Goal: Check status: Check status

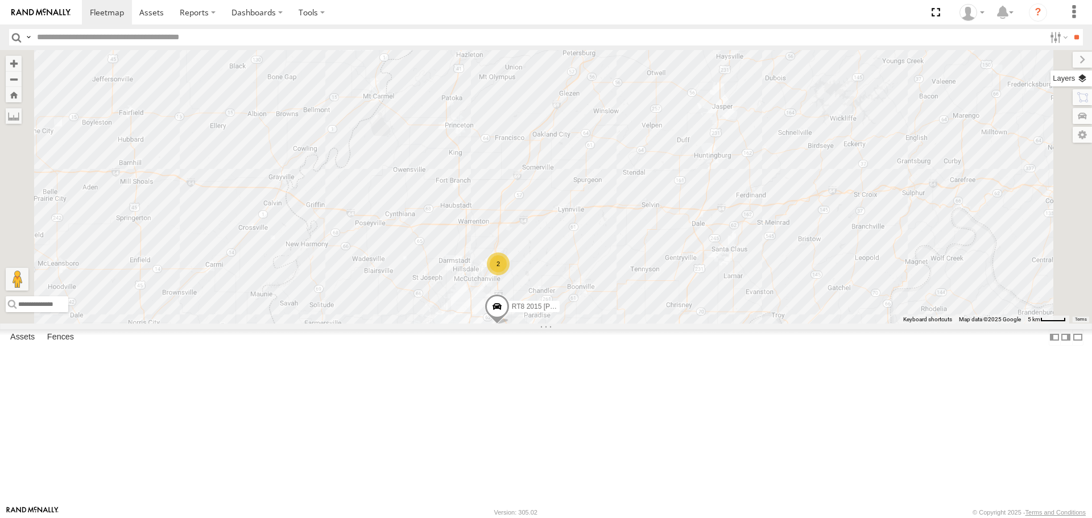
click at [1078, 80] on label at bounding box center [1072, 79] width 42 height 16
click at [0, 0] on span "Basemaps" at bounding box center [0, 0] width 0 height 0
click at [0, 0] on span "Satellite + Roadmap" at bounding box center [0, 0] width 0 height 0
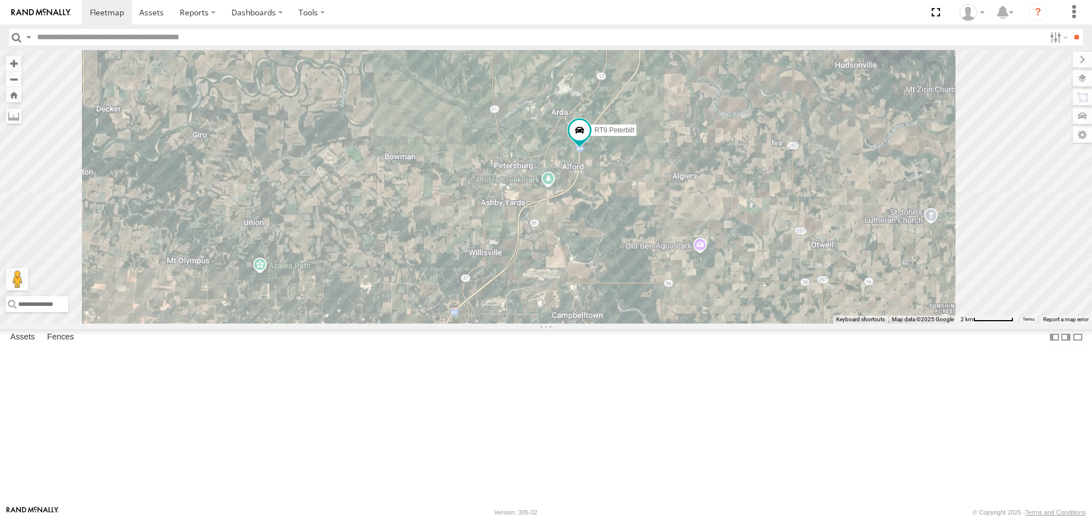
drag, startPoint x: 763, startPoint y: 133, endPoint x: 744, endPoint y: 276, distance: 144.7
click at [744, 276] on div "RT8 2015 Mack RT9 Peterbilt" at bounding box center [546, 186] width 1092 height 273
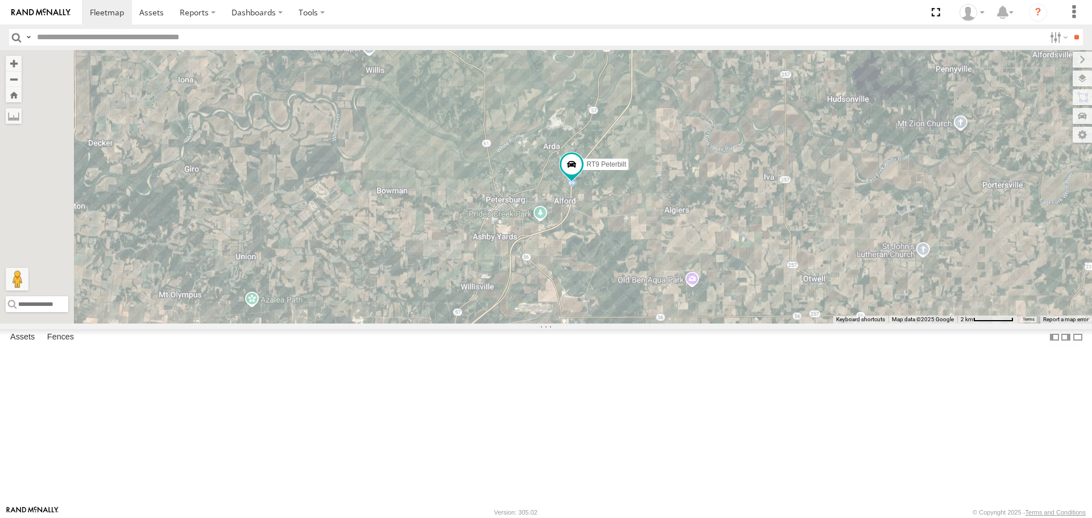
click at [0, 0] on link at bounding box center [0, 0] width 0 height 0
